Goal: Find specific page/section: Find specific page/section

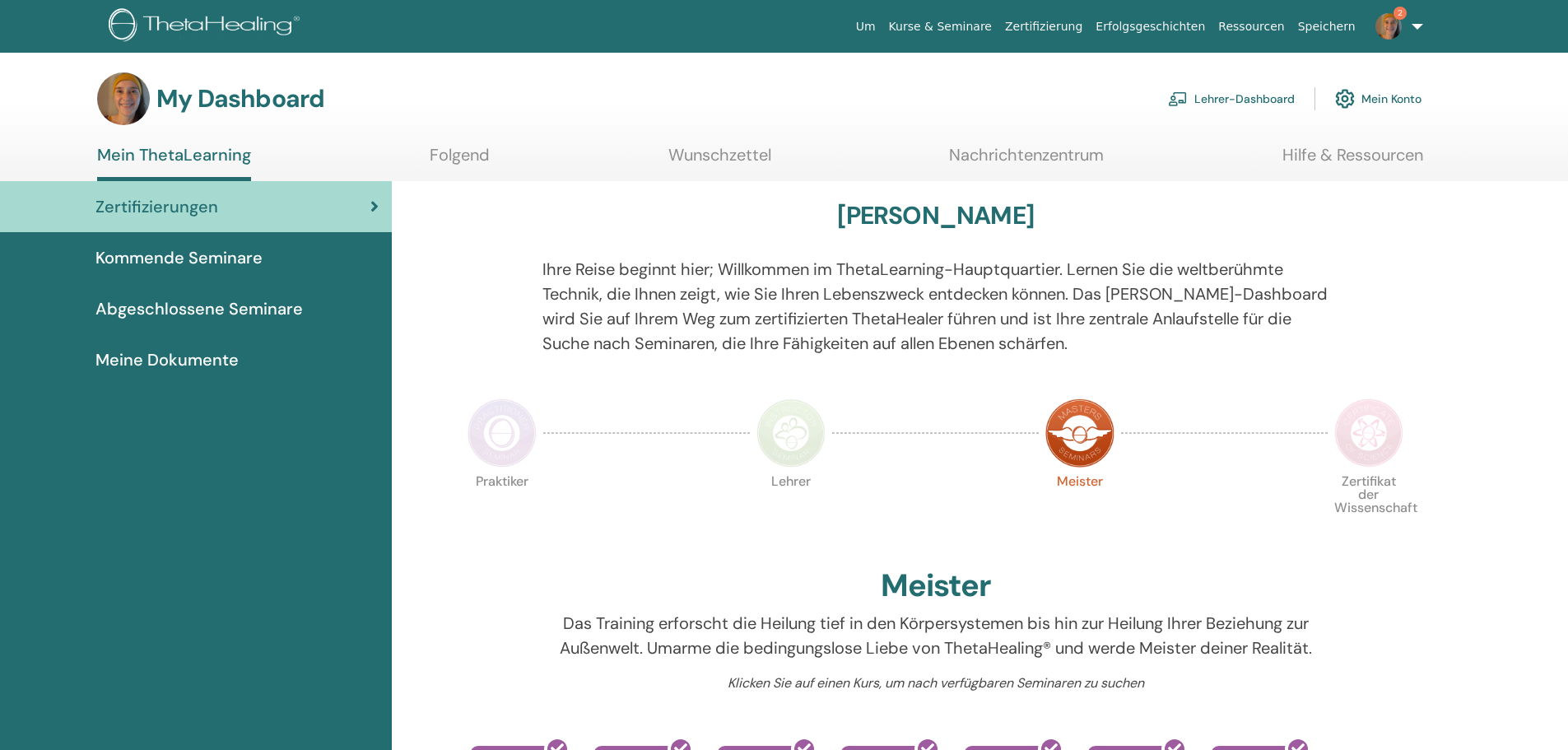
click at [1264, 93] on link "Lehrer-Dashboard" at bounding box center [1232, 99] width 126 height 36
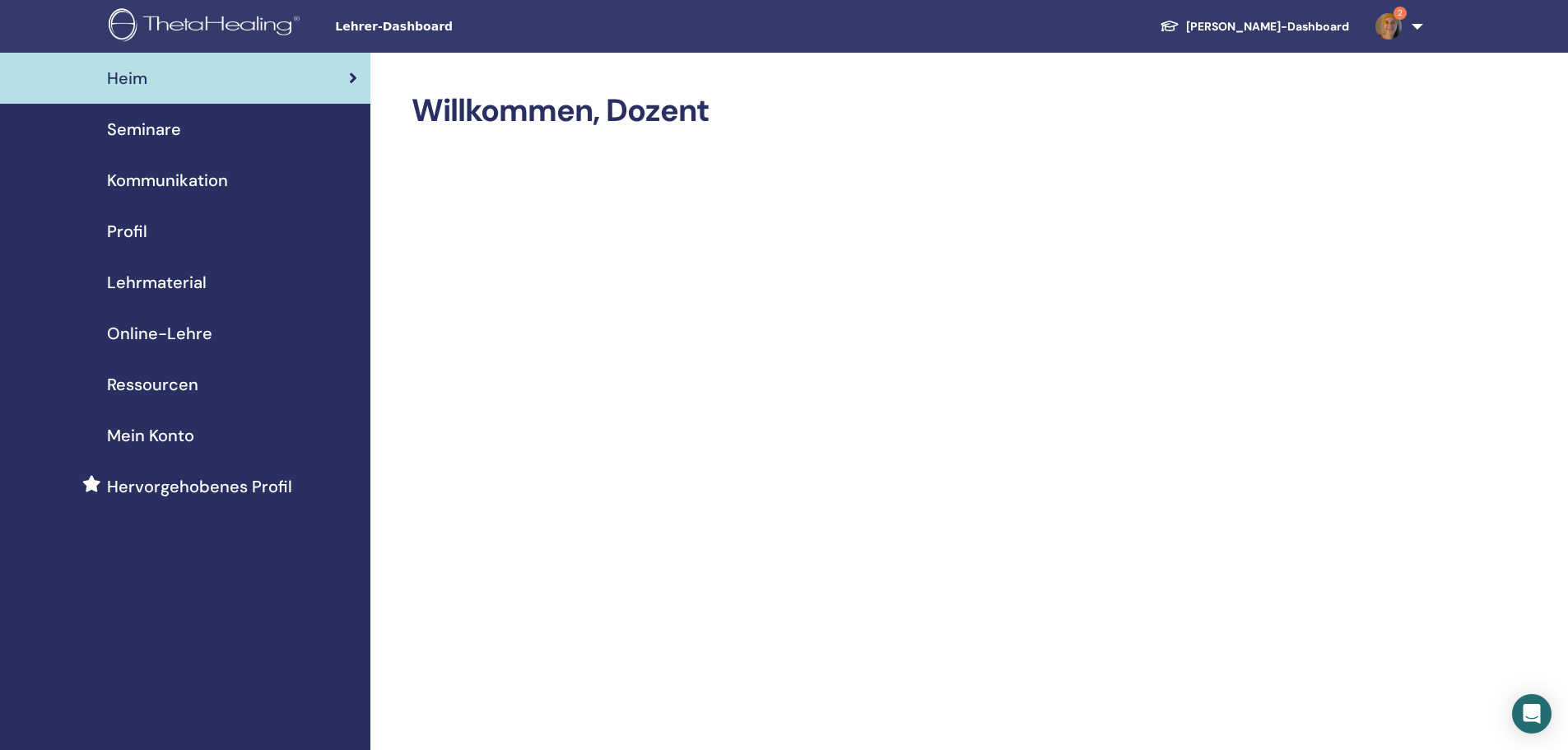
click at [129, 225] on span "Profil" at bounding box center [127, 231] width 41 height 25
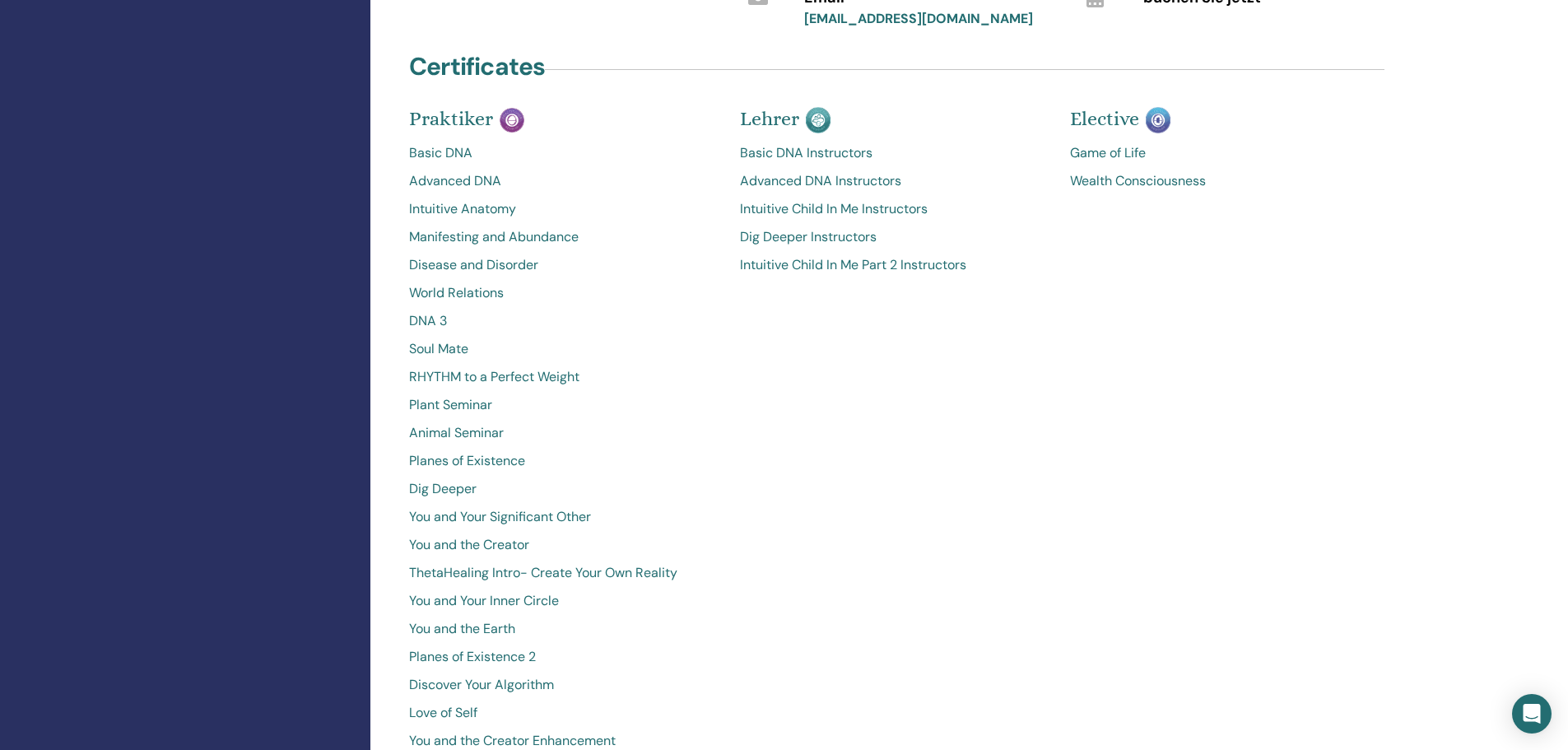
scroll to position [494, 0]
